Goal: Task Accomplishment & Management: Complete application form

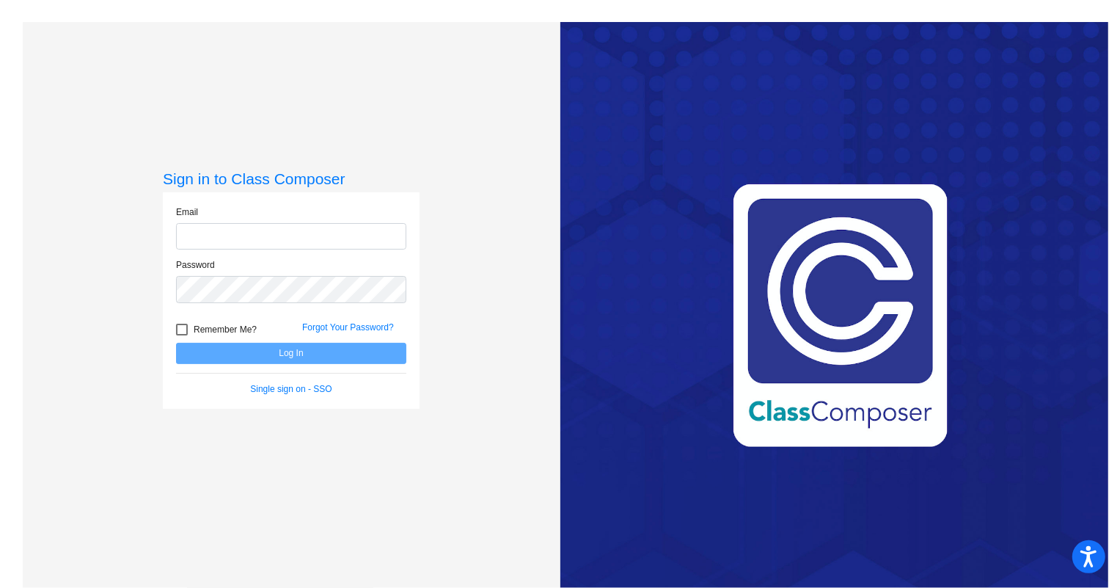
click at [278, 238] on input "email" at bounding box center [291, 236] width 230 height 27
type input "[EMAIL_ADDRESS][DOMAIN_NAME]"
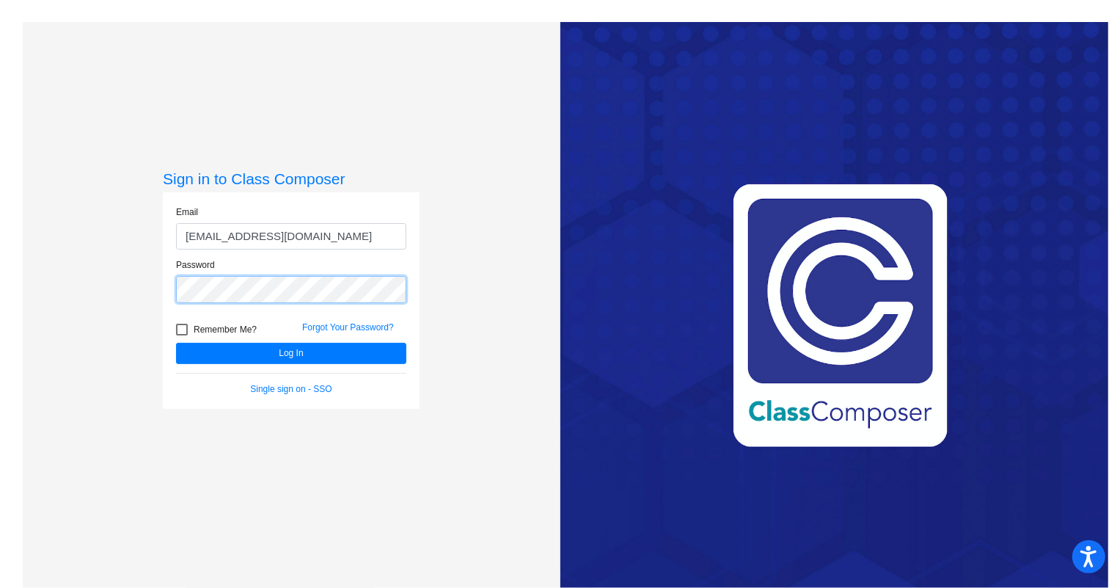
click at [176, 343] on button "Log In" at bounding box center [291, 353] width 230 height 21
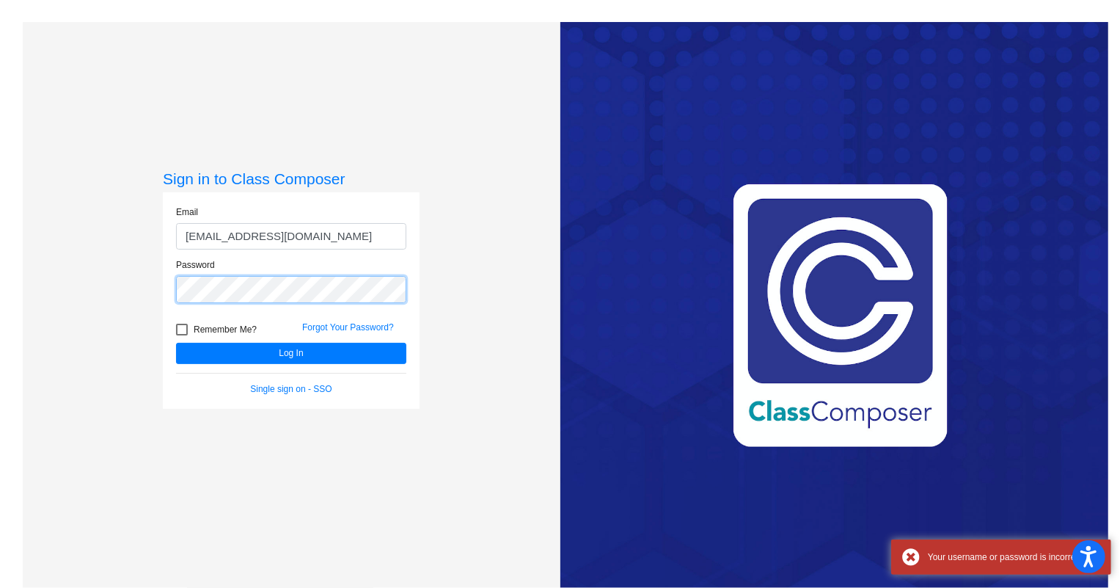
click at [56, 269] on div "Sign in to Class Composer Email [EMAIL_ADDRESS][DOMAIN_NAME] Password Remember …" at bounding box center [292, 316] width 538 height 588
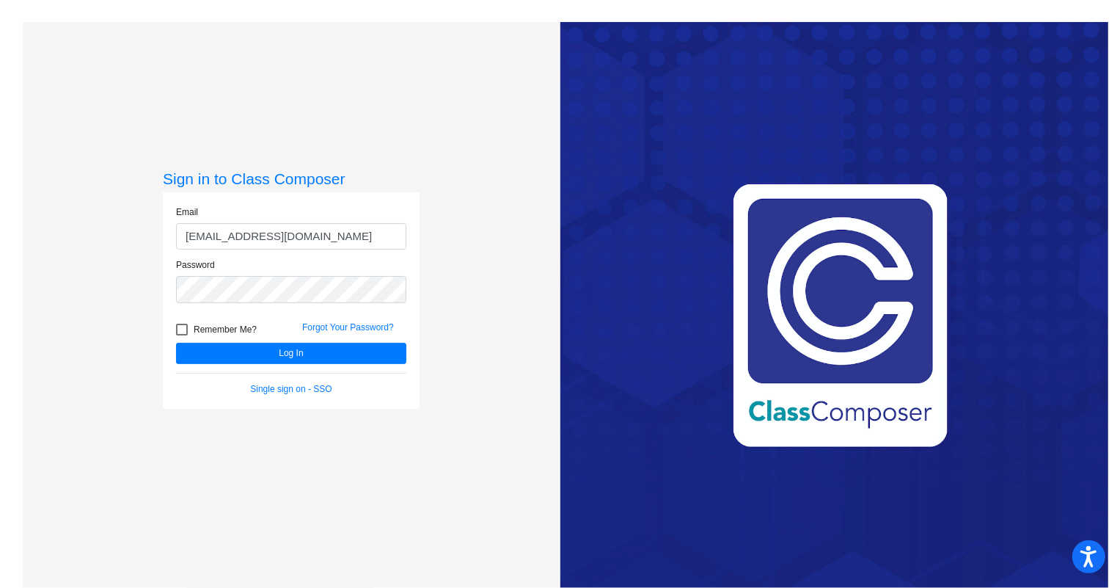
click at [180, 329] on div at bounding box center [182, 330] width 12 height 12
click at [181, 335] on input "Remember Me?" at bounding box center [181, 335] width 1 height 1
checkbox input "true"
click at [197, 354] on button "Log In" at bounding box center [291, 353] width 230 height 21
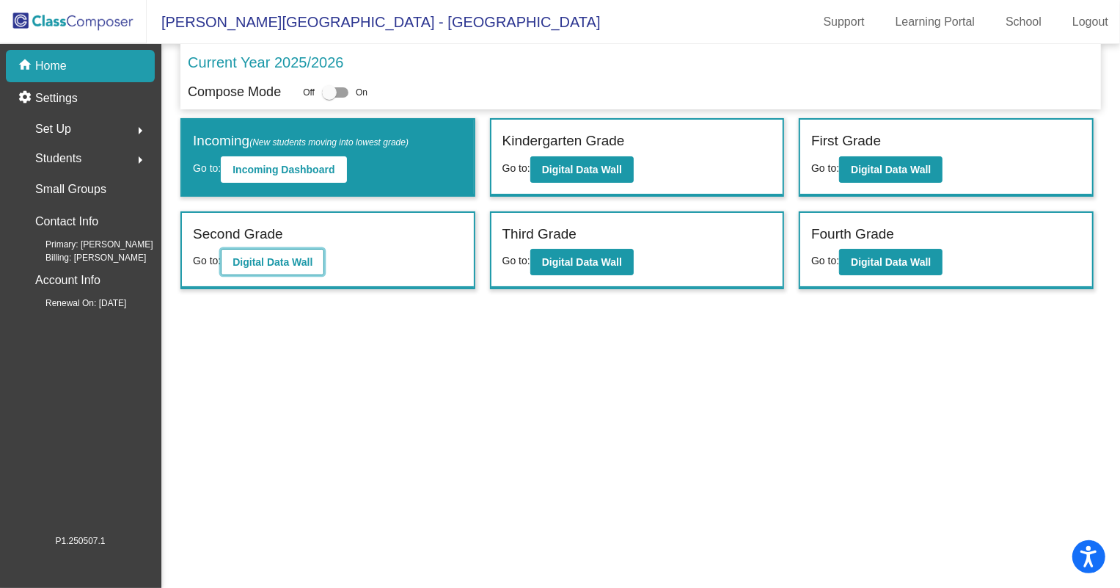
click at [249, 265] on b "Digital Data Wall" at bounding box center [273, 262] width 80 height 12
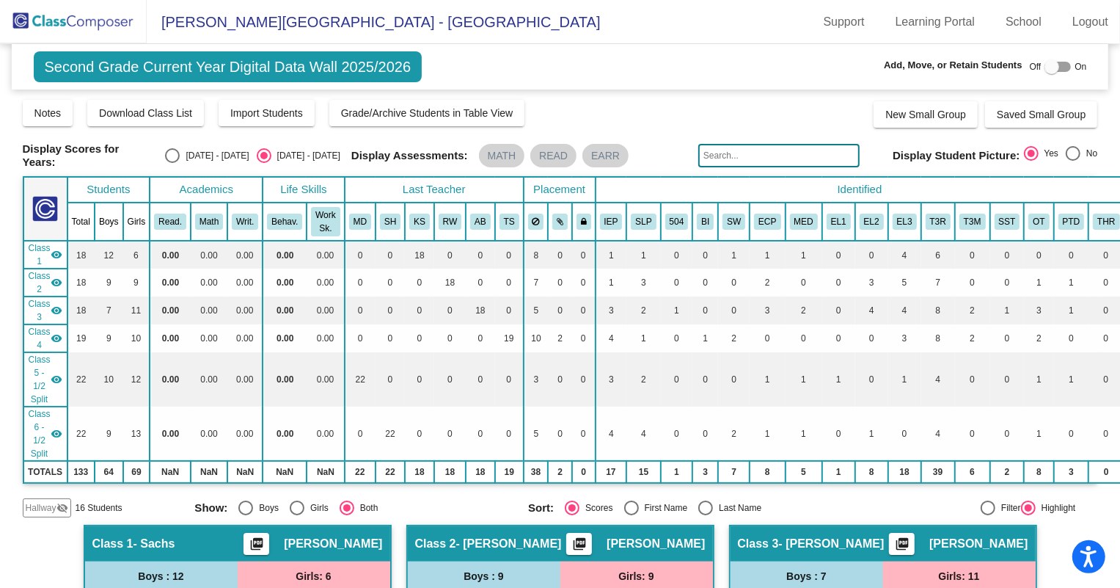
click at [717, 147] on input "text" at bounding box center [778, 155] width 161 height 23
type input "Lurdis"
click at [40, 498] on div "Hallway visibility_off" at bounding box center [47, 507] width 48 height 19
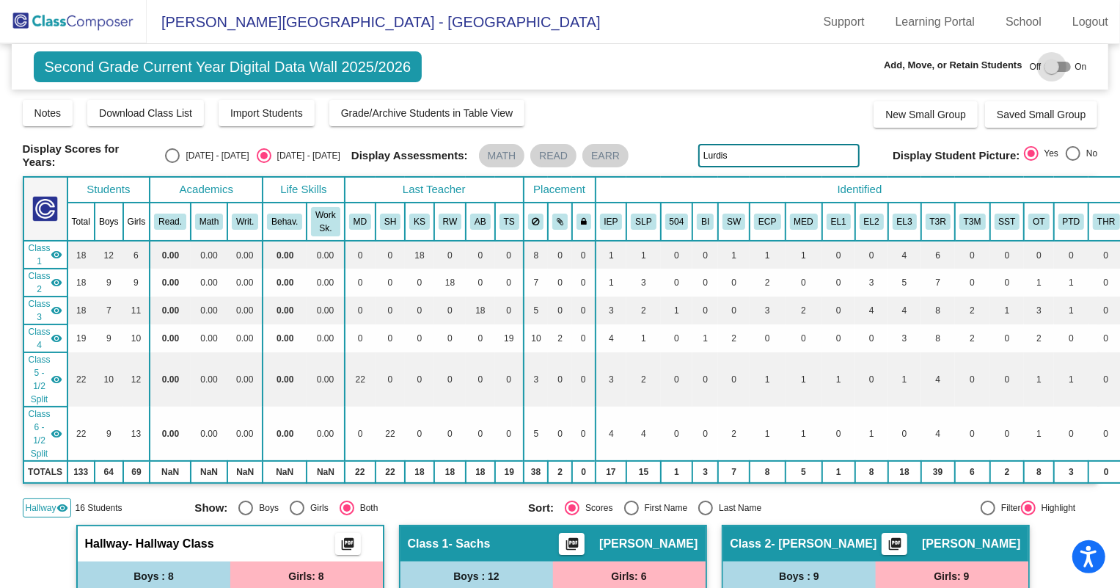
click at [1053, 71] on div at bounding box center [1058, 67] width 26 height 10
checkbox input "true"
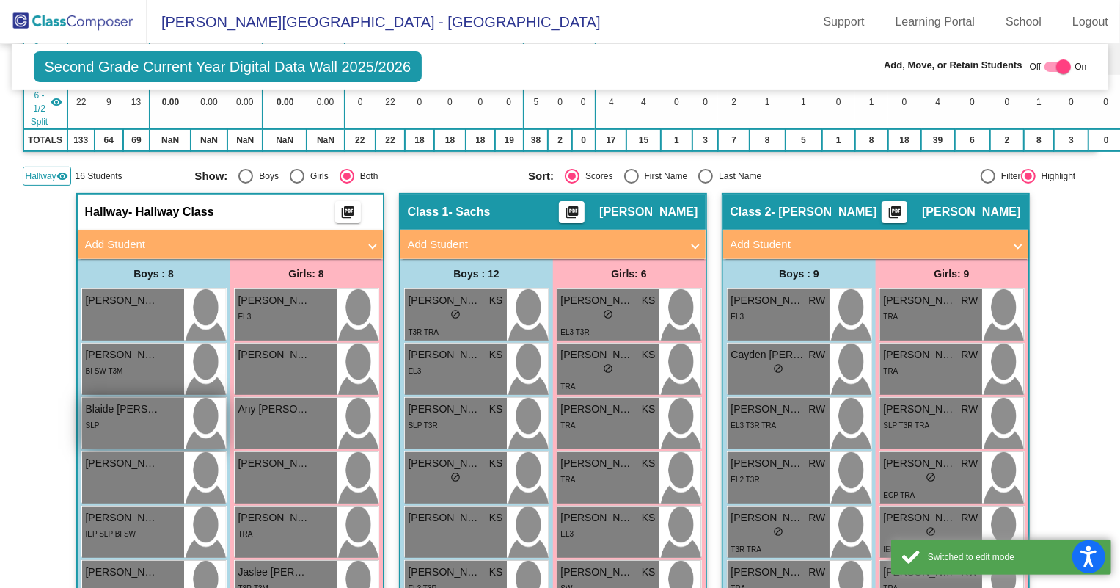
scroll to position [333, 0]
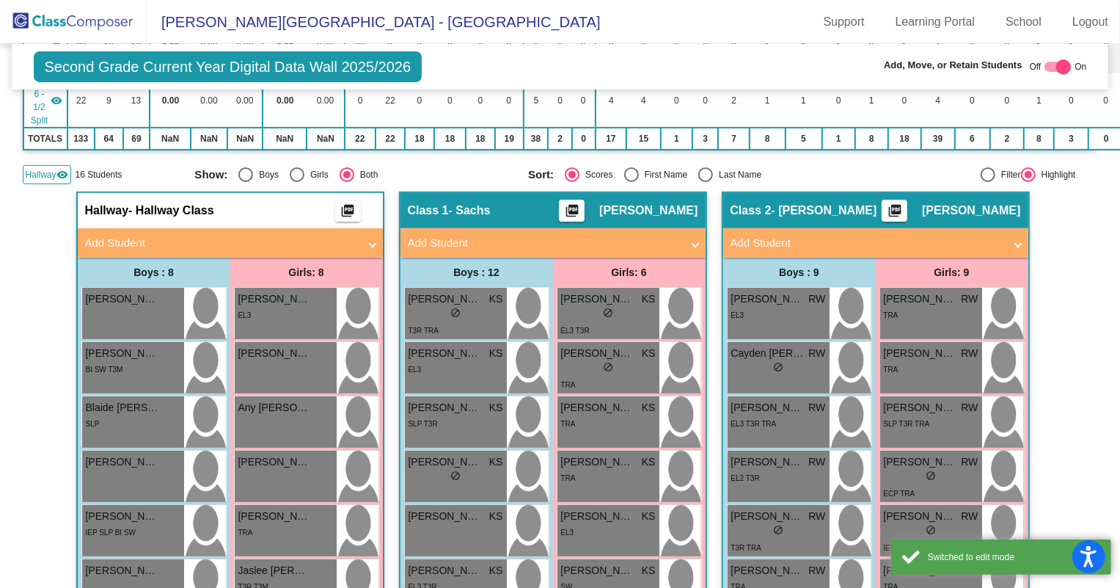
click at [131, 235] on mat-panel-title "Add Student" at bounding box center [221, 243] width 273 height 17
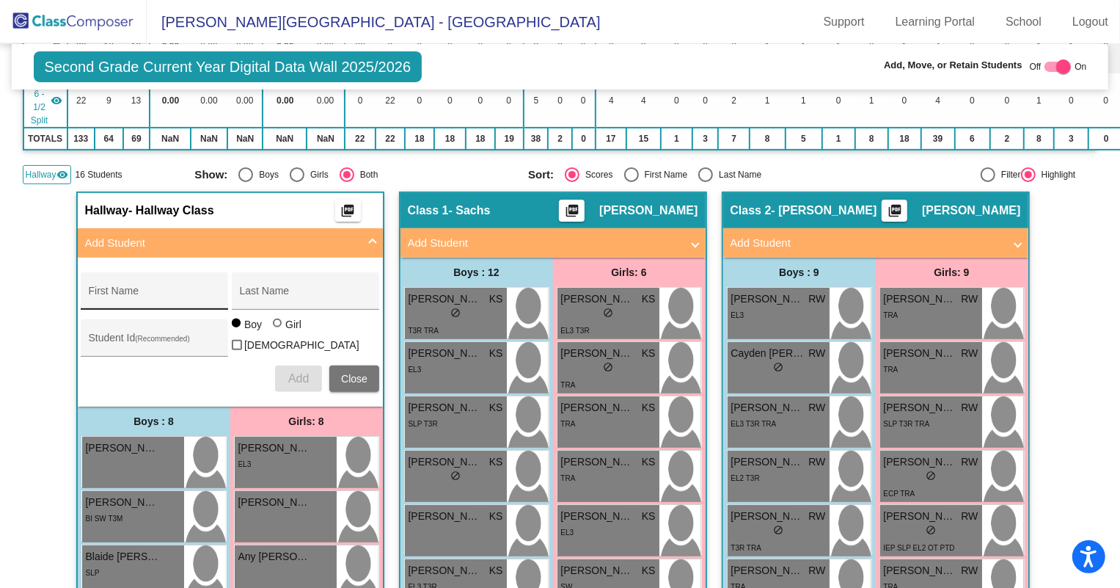
drag, startPoint x: 132, startPoint y: 266, endPoint x: 127, endPoint y: 282, distance: 17.6
click at [129, 272] on div "First Name Last Name Student Id (Recommended) Boy Girl [DEMOGRAPHIC_DATA] Add C…" at bounding box center [229, 332] width 313 height 134
click at [127, 282] on div "First Name" at bounding box center [155, 295] width 132 height 30
type input "Lurdis"
type input "[PERSON_NAME]"
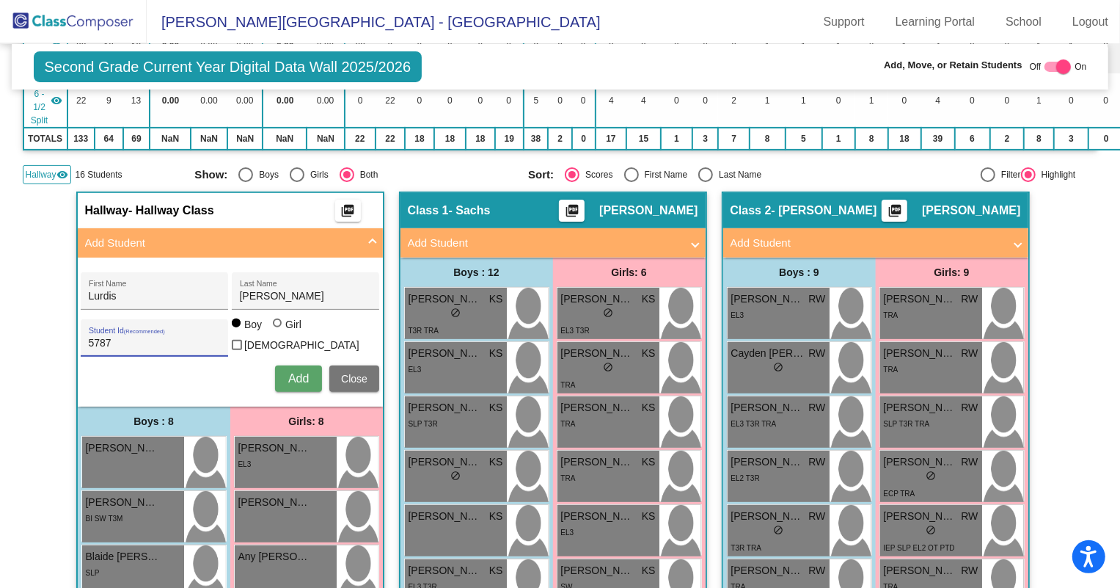
type input "5787"
click at [273, 327] on div at bounding box center [277, 322] width 9 height 9
click at [278, 330] on input "Girl" at bounding box center [278, 330] width 1 height 1
radio input "true"
click at [291, 372] on span "Add" at bounding box center [298, 378] width 21 height 12
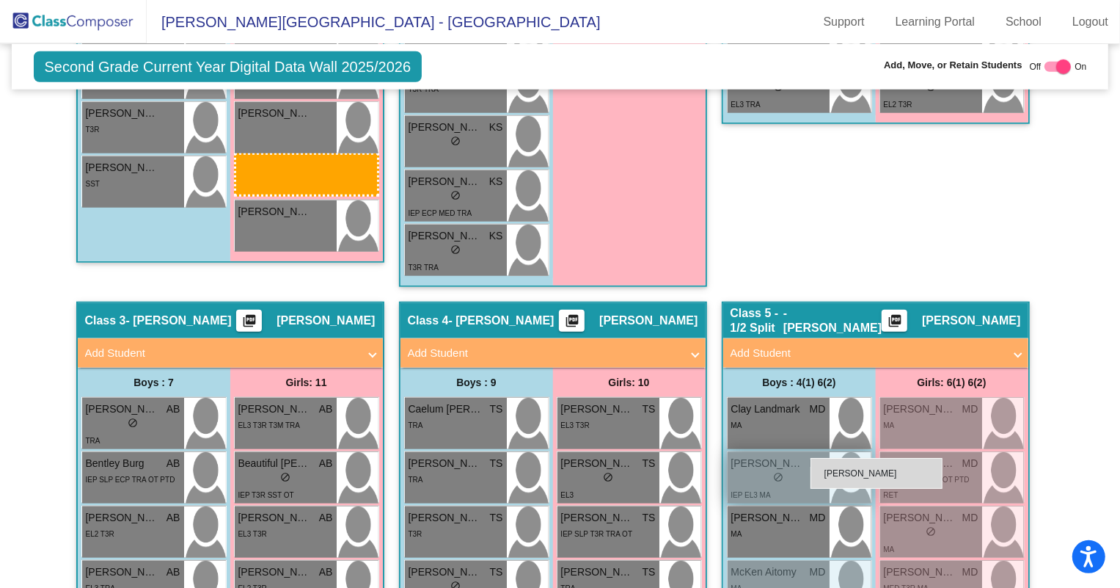
scroll to position [1000, 0]
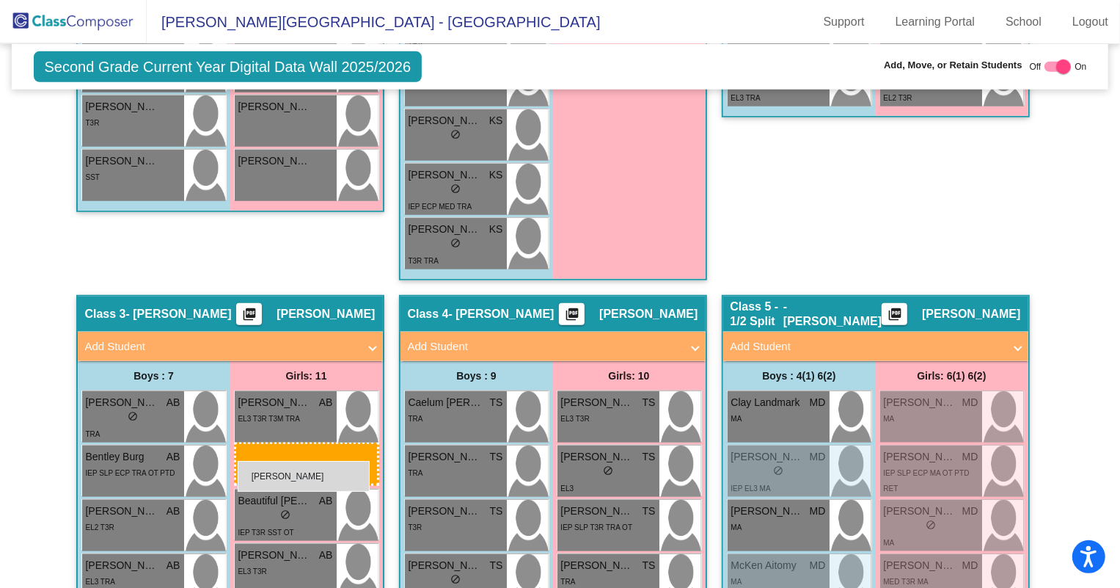
drag, startPoint x: 277, startPoint y: 379, endPoint x: 241, endPoint y: 459, distance: 88.0
